Goal: Transaction & Acquisition: Purchase product/service

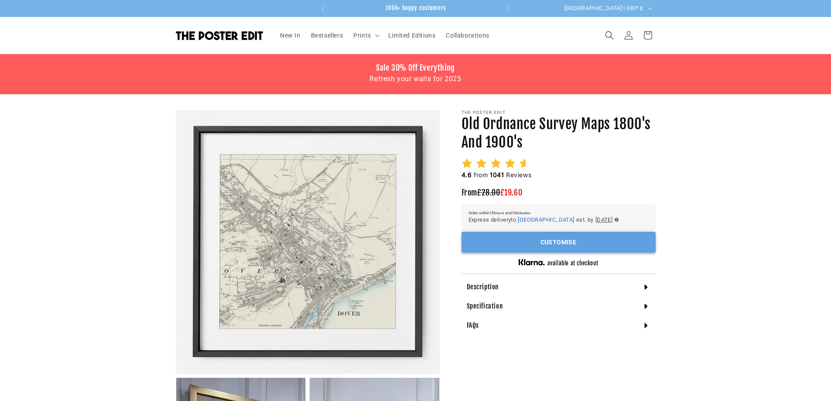
click at [603, 239] on button "Customise" at bounding box center [558, 242] width 194 height 21
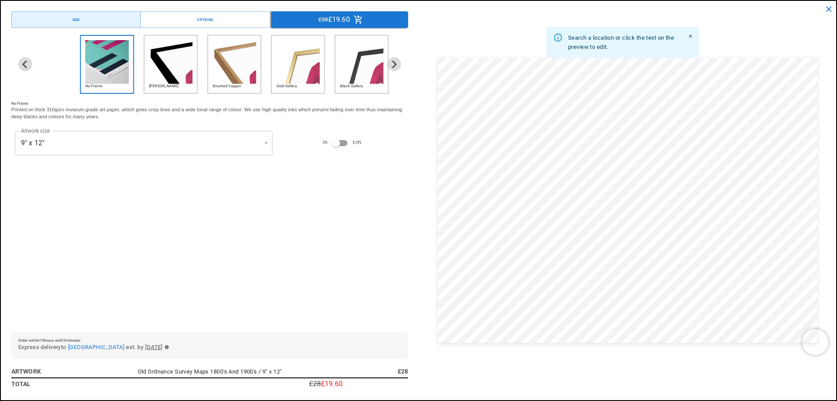
drag, startPoint x: 576, startPoint y: 348, endPoint x: 315, endPoint y: 264, distance: 273.9
click at [315, 264] on div "No Frame [PERSON_NAME] Brushed Copper Gold Gallery Black Gallery No Frame Print…" at bounding box center [209, 180] width 397 height 290
click at [159, 23] on button "Options" at bounding box center [205, 19] width 130 height 17
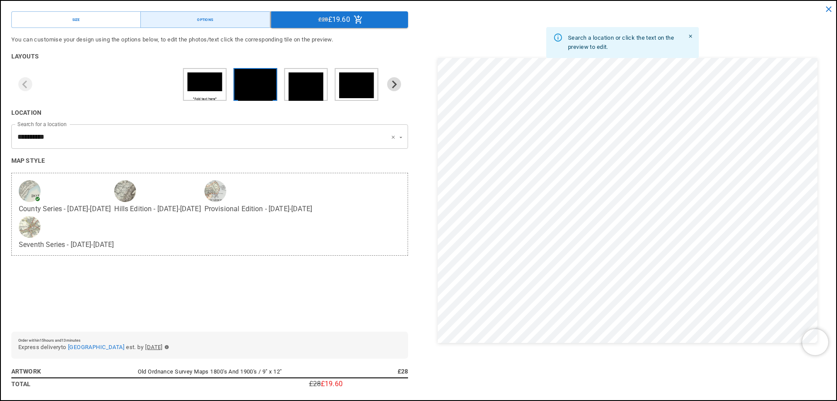
scroll to position [0, 340]
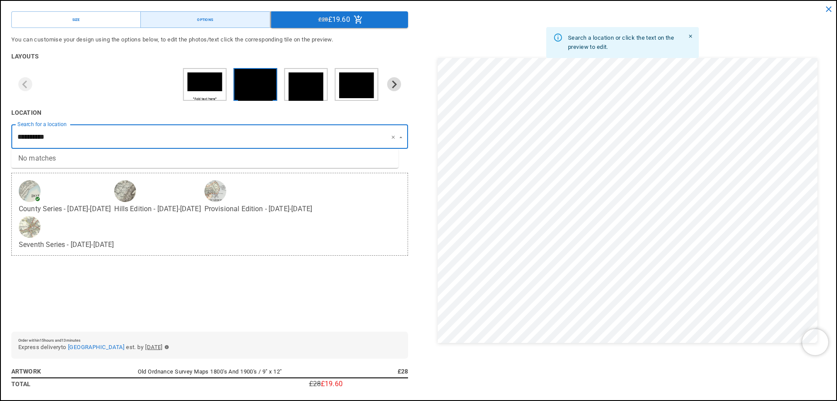
click at [0, 127] on div "**********" at bounding box center [418, 200] width 837 height 401
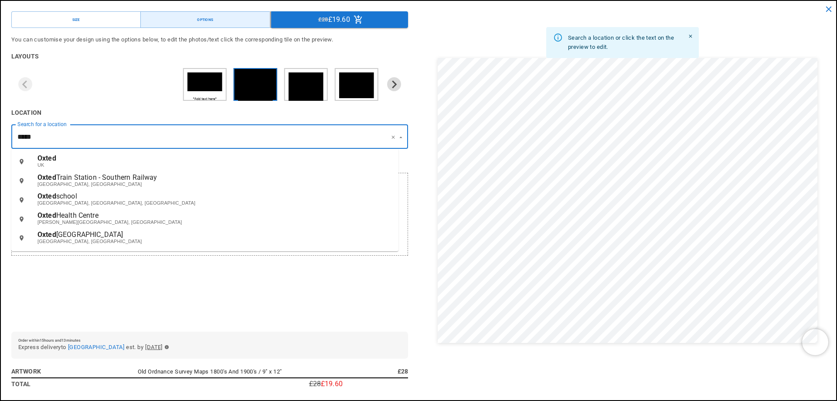
scroll to position [0, 0]
click at [50, 155] on span "Oxted" at bounding box center [47, 158] width 19 height 8
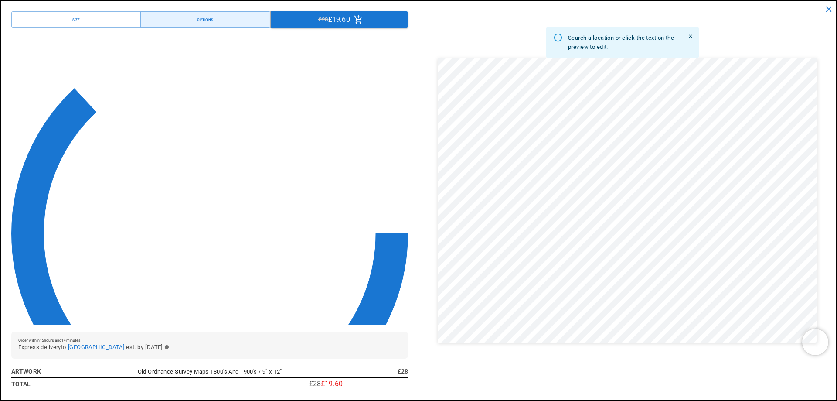
type input "*********"
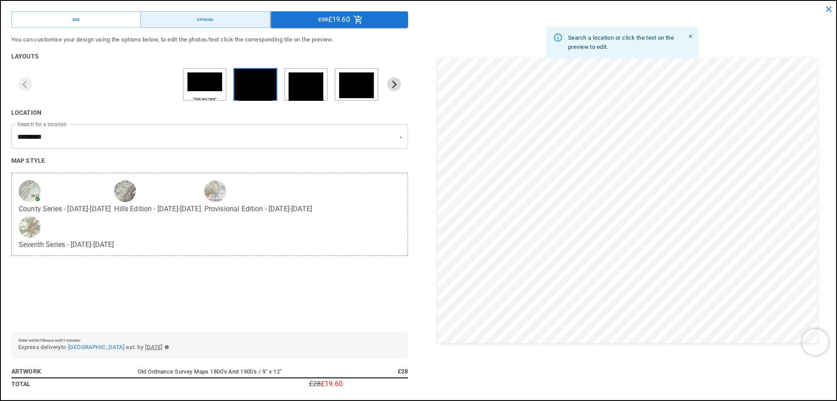
scroll to position [0, 170]
click at [120, 189] on div "button" at bounding box center [125, 191] width 22 height 22
click at [29, 189] on div "button" at bounding box center [30, 191] width 22 height 22
click at [114, 190] on div "button" at bounding box center [125, 191] width 22 height 22
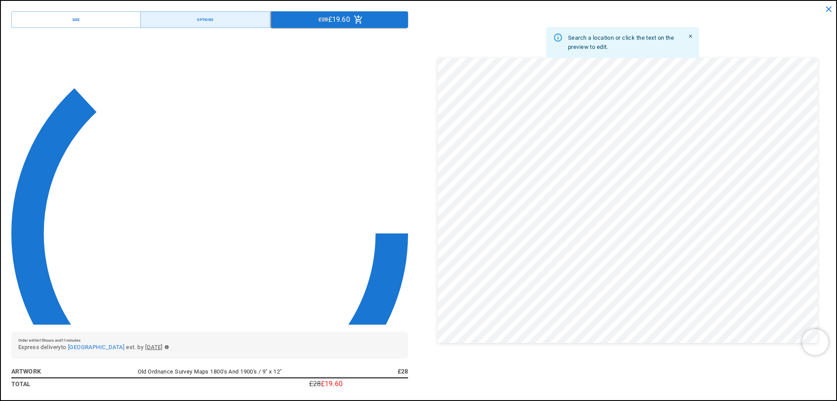
scroll to position [0, 170]
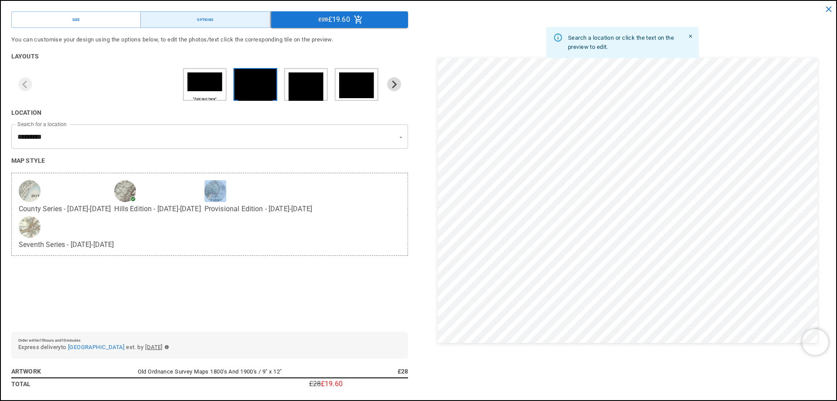
click at [205, 188] on div "button" at bounding box center [216, 191] width 22 height 22
click at [41, 216] on div "button" at bounding box center [30, 227] width 22 height 22
click at [35, 195] on div "button" at bounding box center [30, 191] width 22 height 22
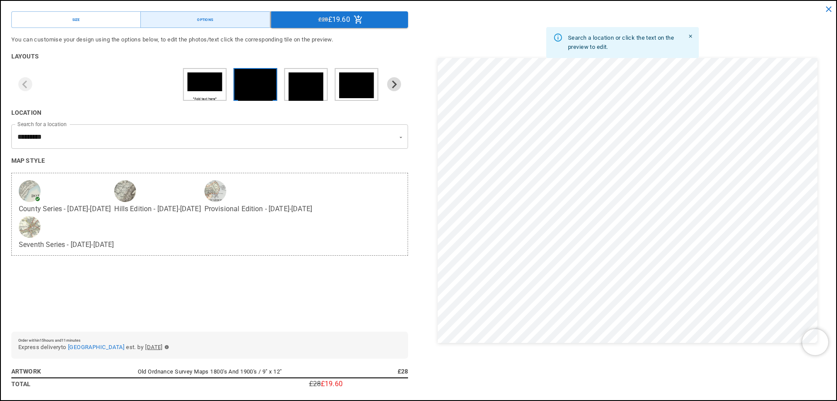
scroll to position [0, 170]
click at [41, 216] on div "button" at bounding box center [30, 227] width 22 height 22
click at [103, 15] on button "Size" at bounding box center [76, 19] width 130 height 17
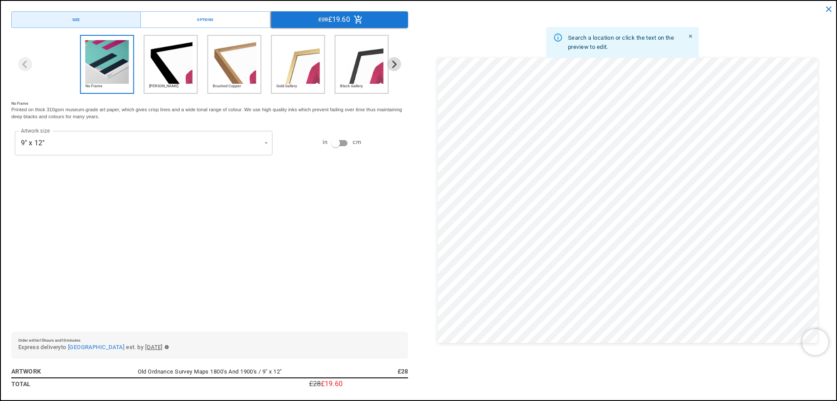
scroll to position [0, 170]
click at [167, 47] on img "2 of 5" at bounding box center [171, 62] width 44 height 44
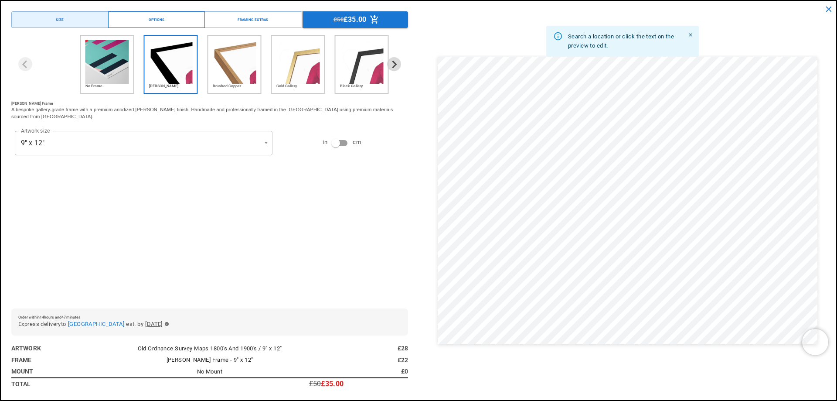
scroll to position [0, 340]
click at [152, 23] on button "Options" at bounding box center [156, 19] width 97 height 17
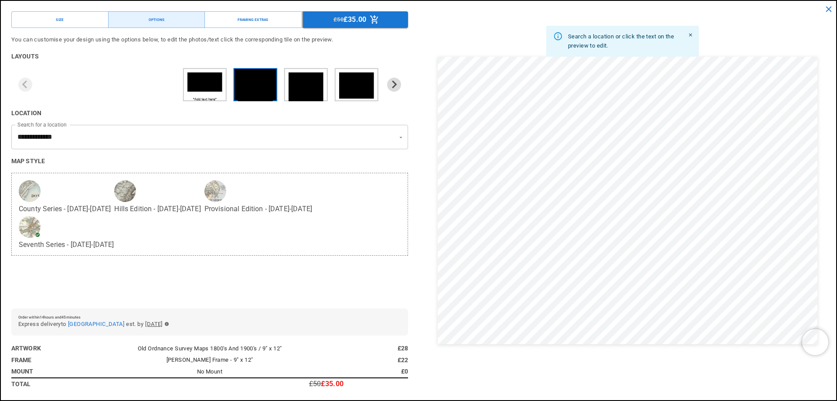
click at [209, 280] on div "**********" at bounding box center [209, 168] width 397 height 266
